Goal: Transaction & Acquisition: Purchase product/service

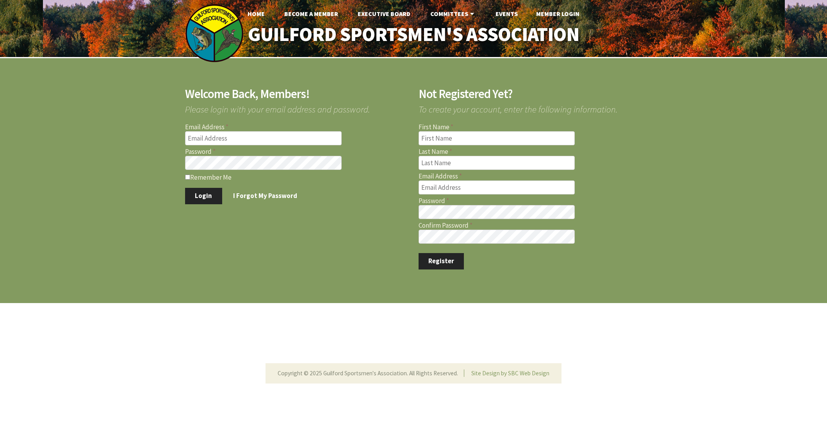
click at [269, 136] on input "Email Address" at bounding box center [263, 138] width 157 height 14
type input "[EMAIL_ADDRESS][DOMAIN_NAME]"
click at [185, 188] on button "Login" at bounding box center [203, 196] width 37 height 16
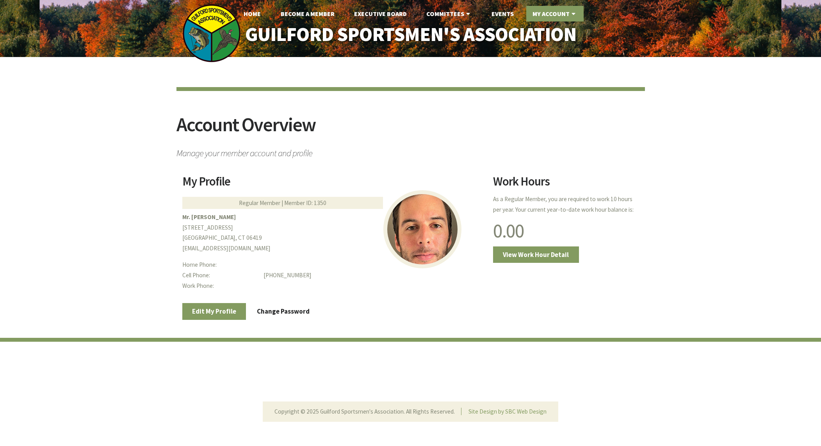
click at [561, 12] on link "My Account" at bounding box center [554, 14] width 57 height 16
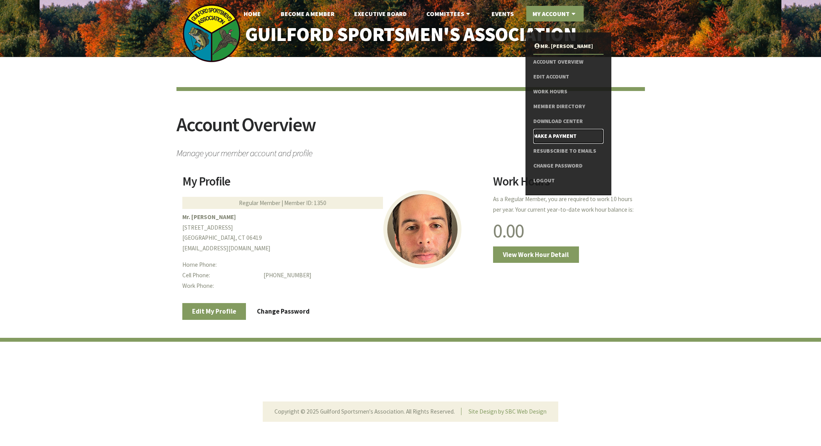
click at [559, 134] on link "Make a Payment" at bounding box center [568, 136] width 70 height 15
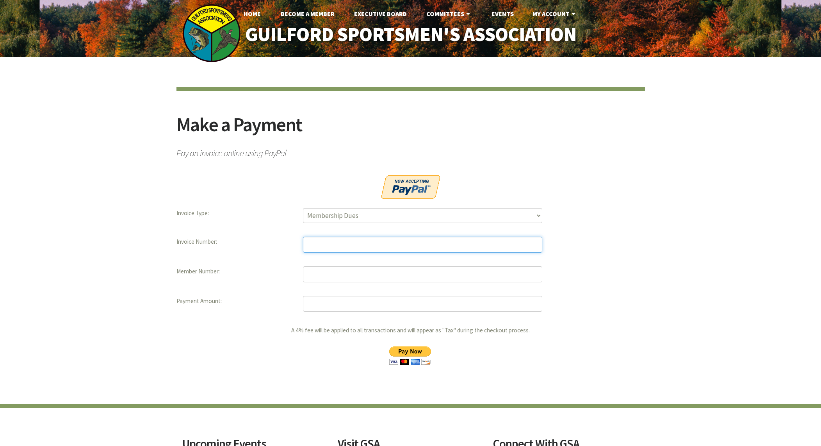
click at [339, 238] on input "text" at bounding box center [422, 245] width 239 height 16
paste input "10749"
type input "10749"
click at [359, 270] on input "text" at bounding box center [422, 274] width 239 height 16
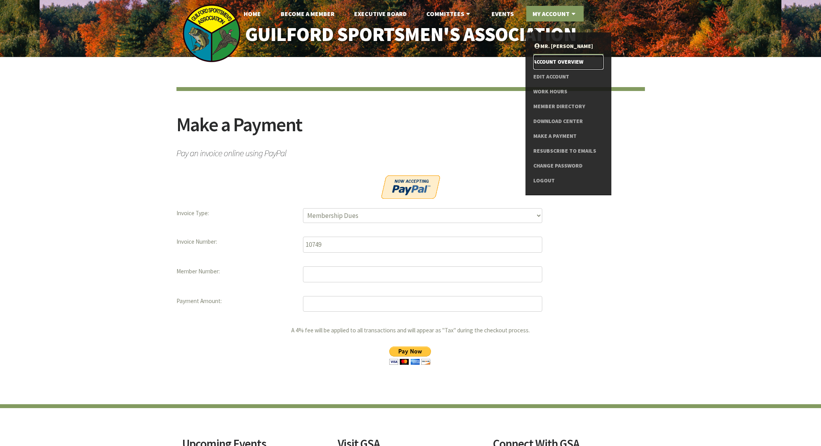
click at [554, 62] on link "Account Overview" at bounding box center [568, 62] width 70 height 15
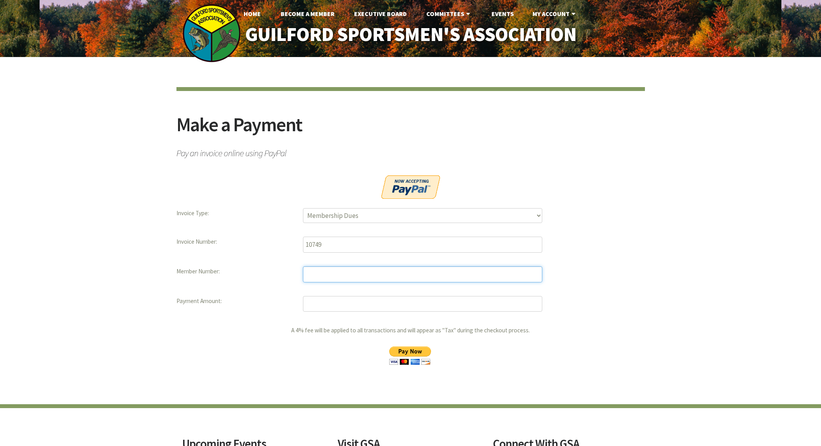
click at [331, 269] on input "text" at bounding box center [422, 274] width 239 height 16
paste input "1350"
type input "1350"
click at [348, 311] on input "number" at bounding box center [422, 304] width 239 height 16
click at [333, 303] on input "number" at bounding box center [422, 304] width 239 height 16
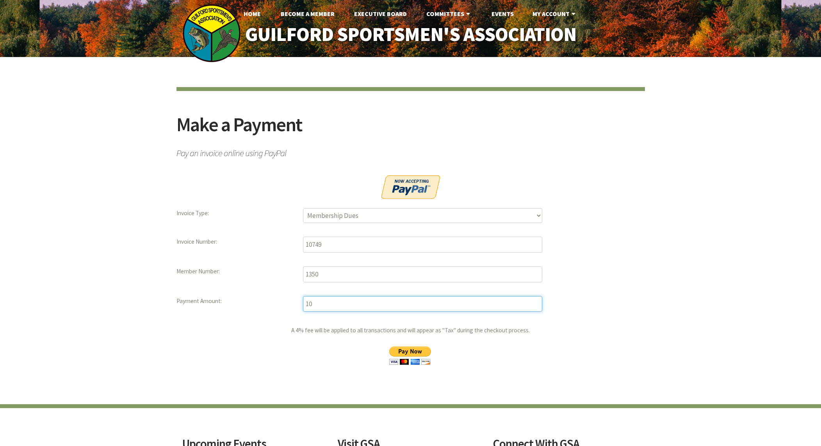
type input "10"
click at [538, 308] on input "10" at bounding box center [422, 304] width 239 height 16
drag, startPoint x: 503, startPoint y: 303, endPoint x: 296, endPoint y: 303, distance: 206.9
click at [301, 302] on dl "Invoice Type Membership Dues Land Assessment Initiation Installment Raffle Tick…" at bounding box center [410, 288] width 468 height 160
type input "722.50"
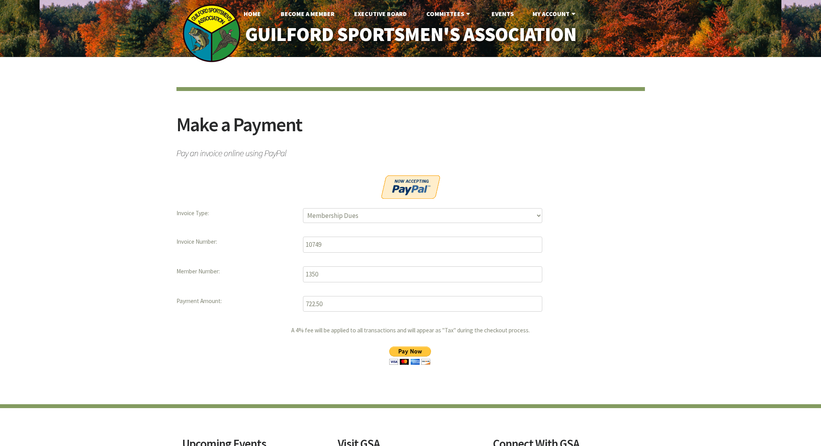
click at [410, 354] on input "image" at bounding box center [410, 355] width 56 height 18
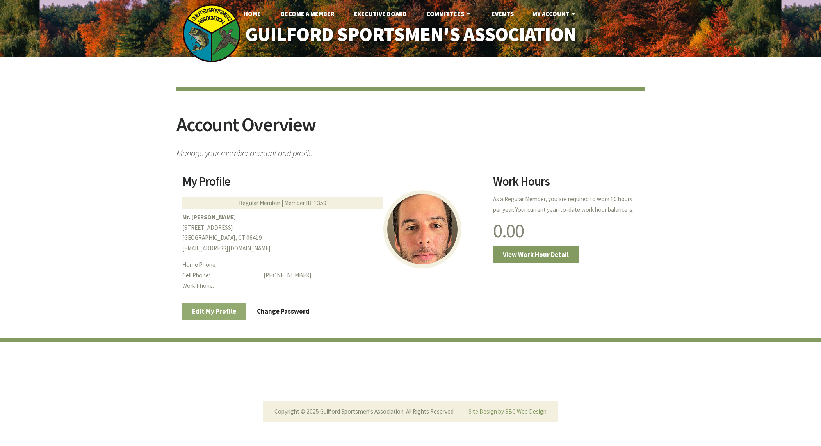
click at [228, 313] on link "Edit My Profile" at bounding box center [214, 311] width 64 height 16
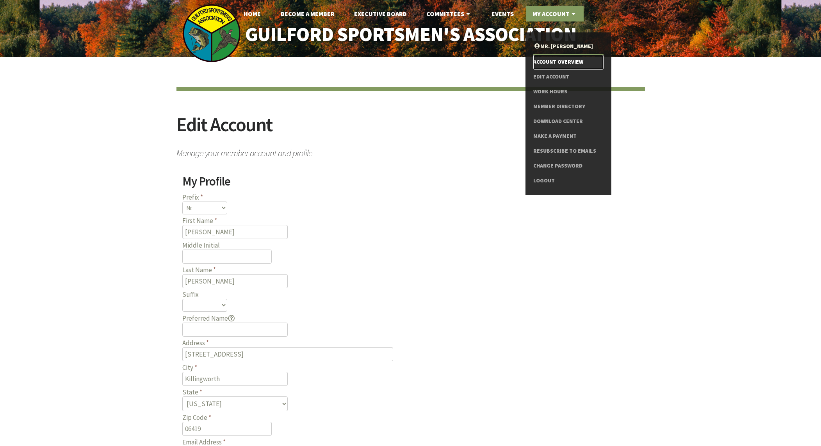
click at [549, 61] on link "Account Overview" at bounding box center [568, 62] width 70 height 15
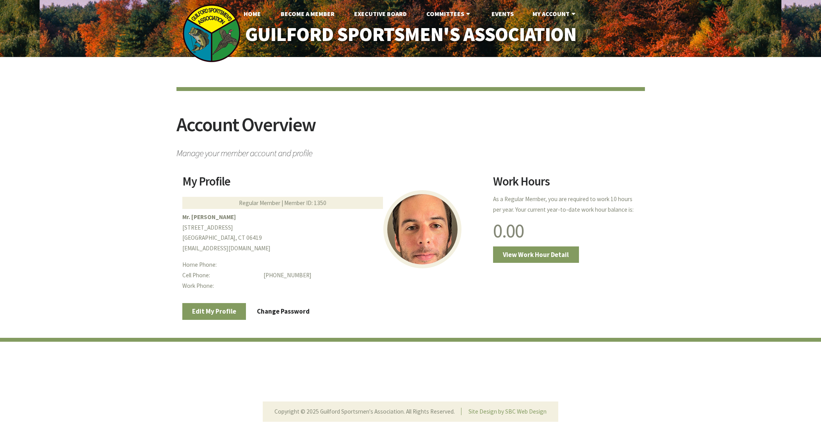
click at [322, 204] on div "Regular Member | Member ID: 1350" at bounding box center [282, 203] width 201 height 12
copy div "1350"
